Goal: Transaction & Acquisition: Purchase product/service

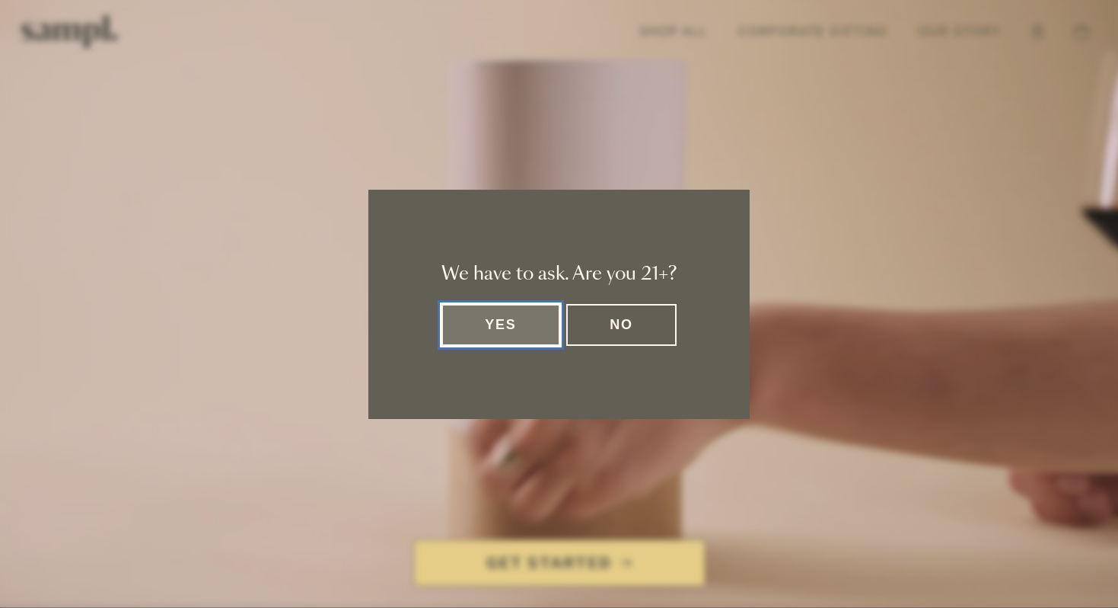
click at [528, 326] on button "Yes" at bounding box center [501, 325] width 119 height 42
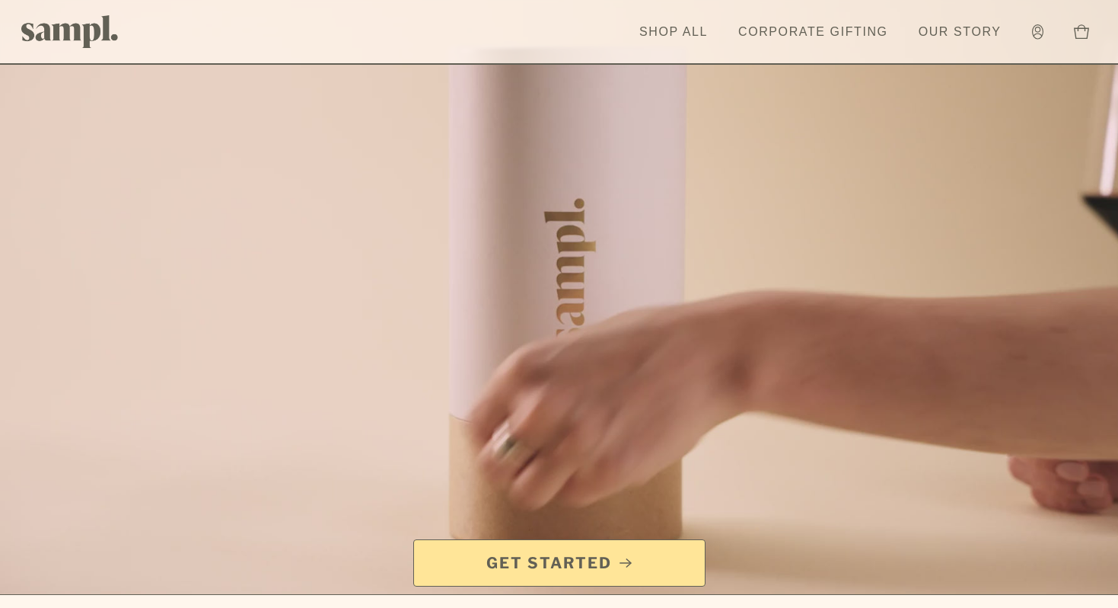
scroll to position [21, 0]
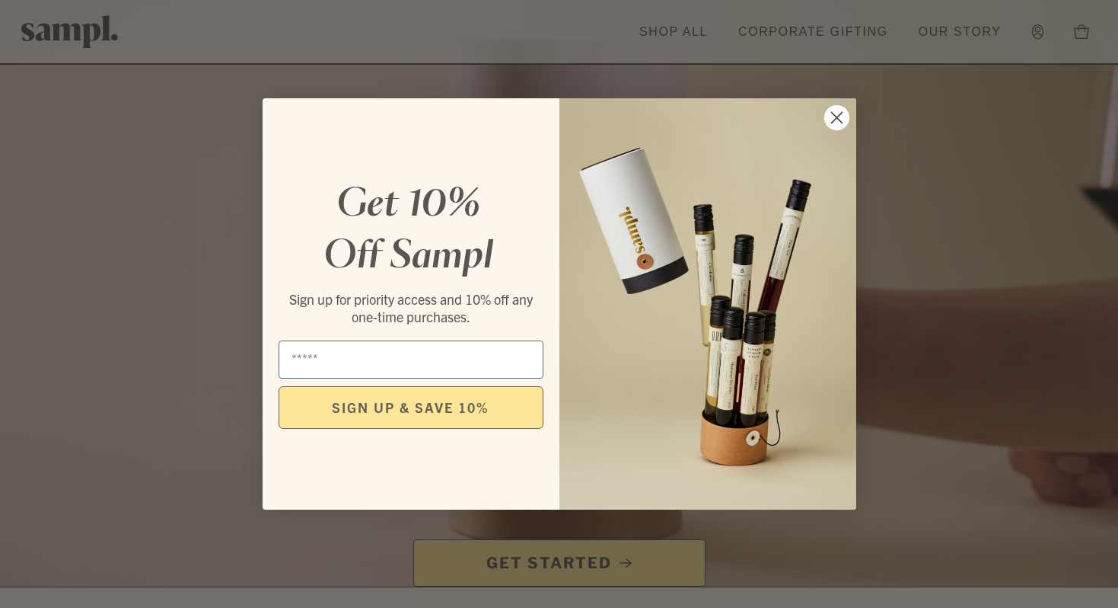
click at [512, 307] on span "Sign up for priority access and 10% off any one-time purchases." at bounding box center [411, 307] width 244 height 35
click at [833, 126] on circle "Close dialog" at bounding box center [836, 117] width 25 height 25
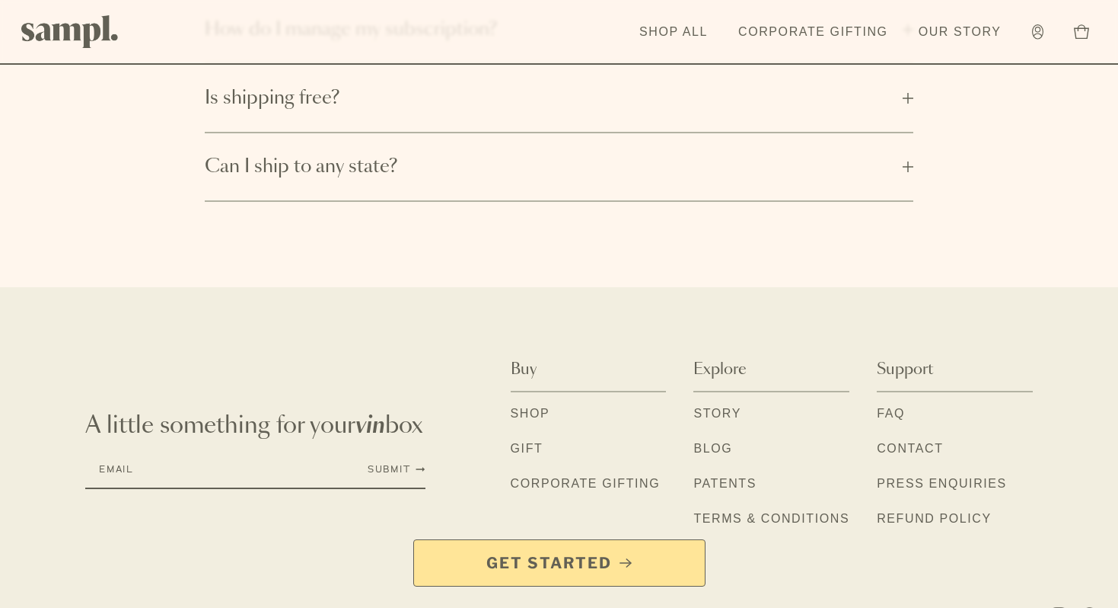
scroll to position [2579, 0]
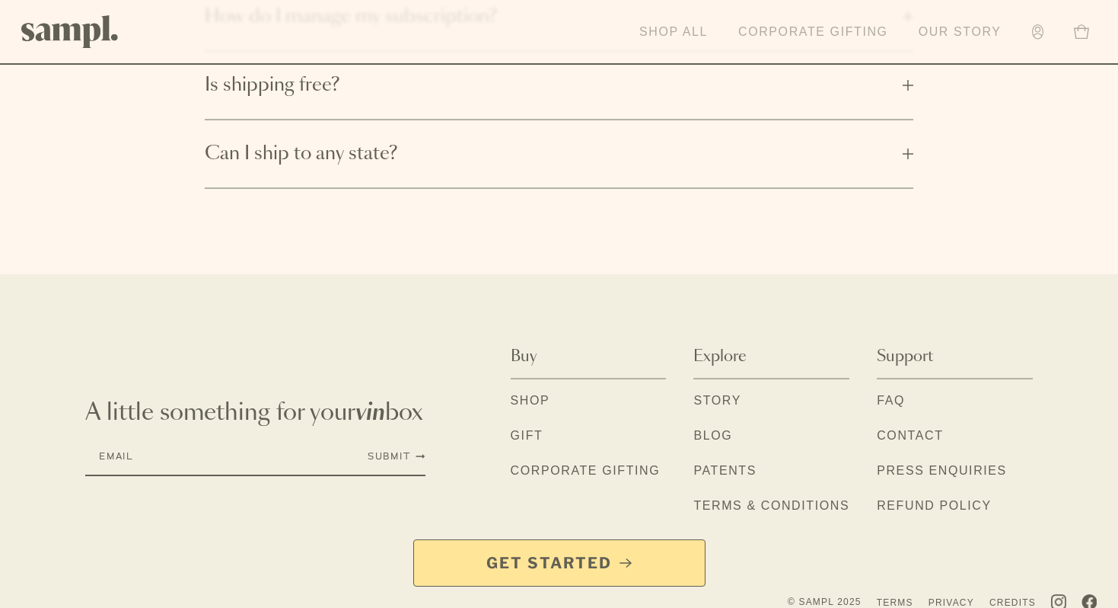
click at [670, 32] on link "Shop All" at bounding box center [674, 31] width 84 height 33
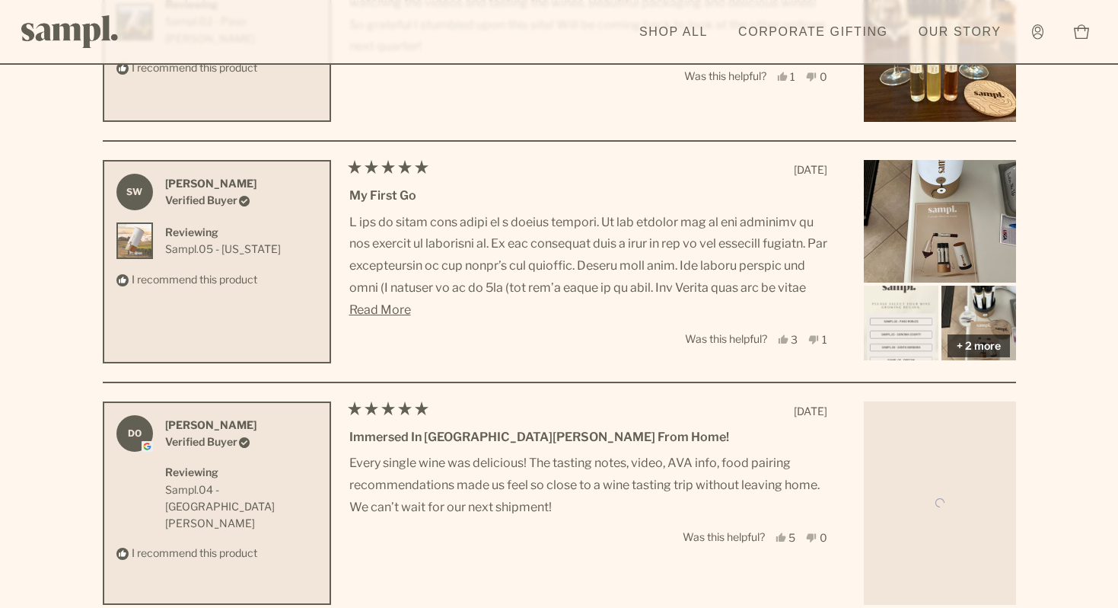
scroll to position [4936, 0]
